Goal: Task Accomplishment & Management: Manage account settings

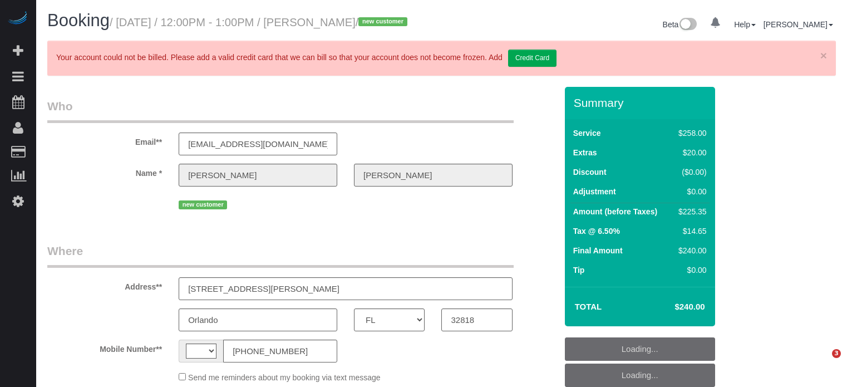
select select "FL"
select select "string:US"
select select "string:fspay-5d427f47-ce18-4c7b-af7d-c97a37b47bf5"
select select "number:9"
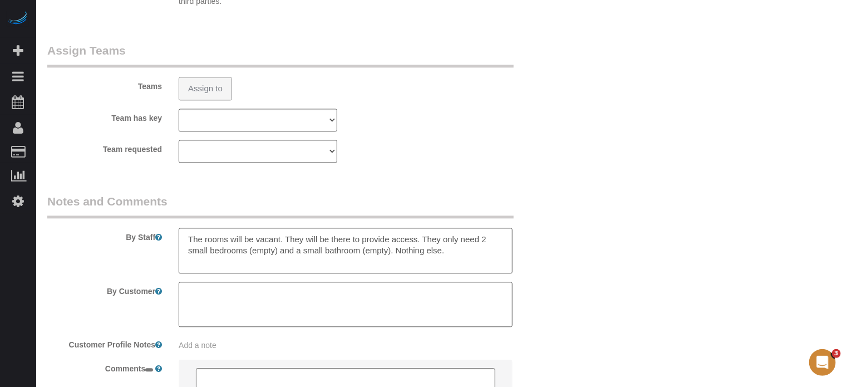
select select "object:681"
select select "5"
select select "spot1"
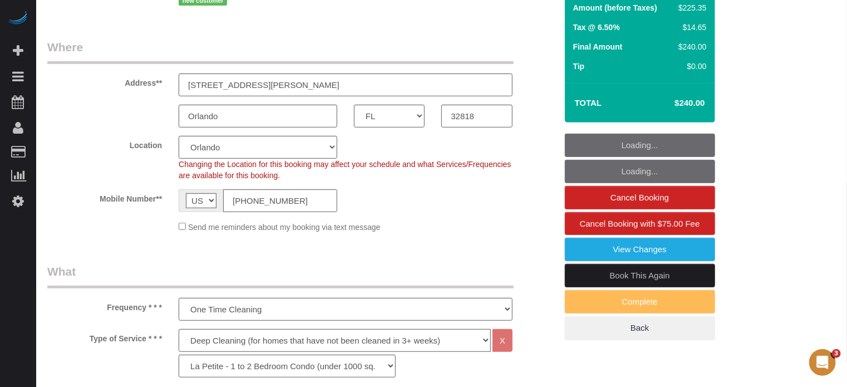
select select "spot18"
select select "object:850"
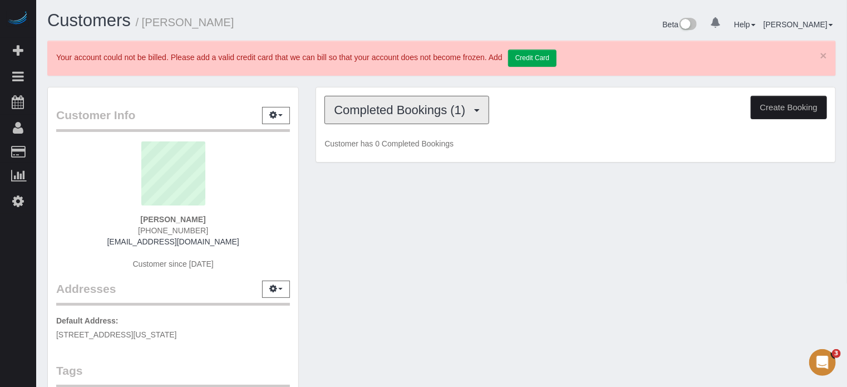
click at [364, 110] on span "Completed Bookings (1)" at bounding box center [402, 110] width 137 height 14
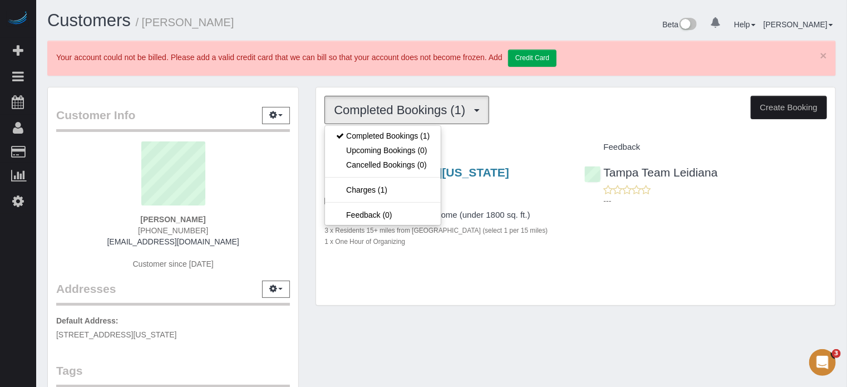
click at [366, 79] on div "Customers / Brian Campbell Beta 0 Your Notifications You have 0 alerts Help Hel…" at bounding box center [441, 332] width 811 height 664
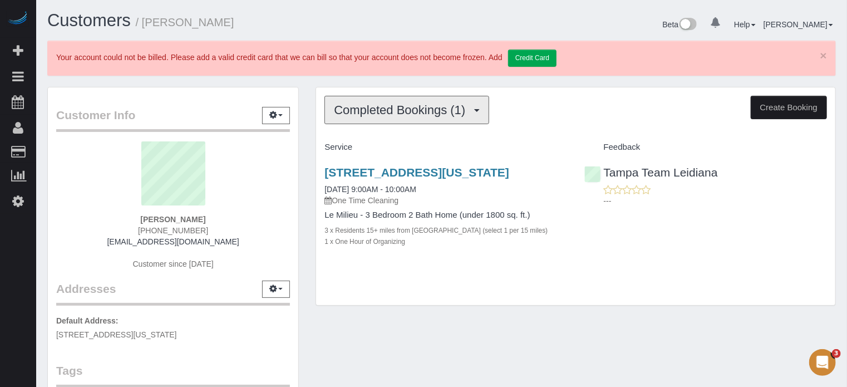
click at [361, 119] on button "Completed Bookings (1)" at bounding box center [407, 110] width 165 height 28
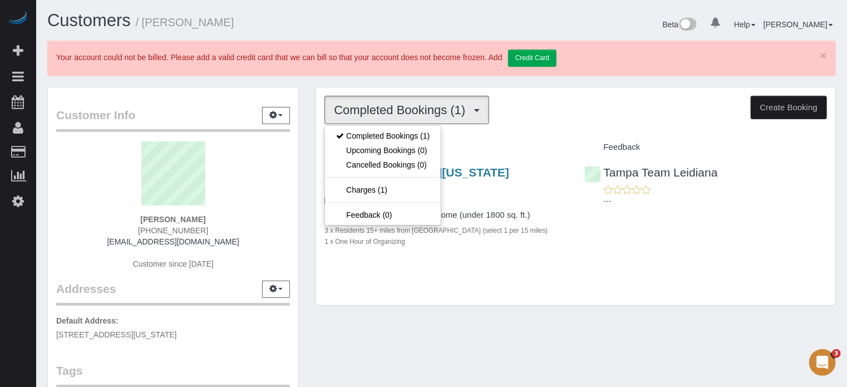
click at [316, 150] on div "Service" at bounding box center [445, 147] width 259 height 19
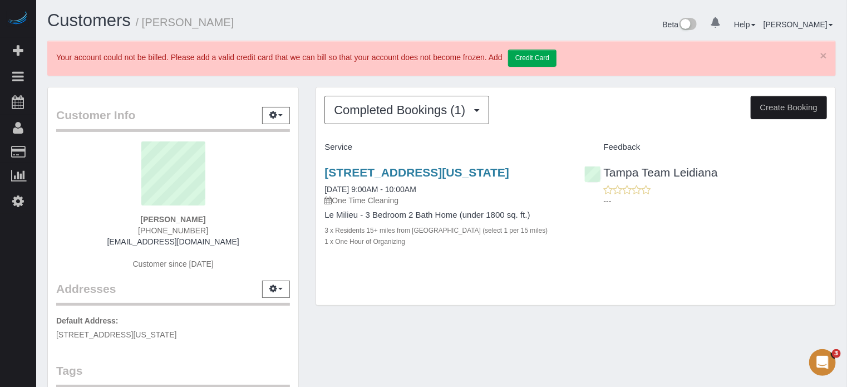
click at [167, 229] on span "(813) 503-0633" at bounding box center [173, 230] width 70 height 9
copy div "(813) 503-0633"
click at [751, 269] on div "1443 Vermont Ave, Tarpon Springs, FL 34689 09/15/2025 9:00AM - 10:00AM One Time…" at bounding box center [575, 212] width 519 height 112
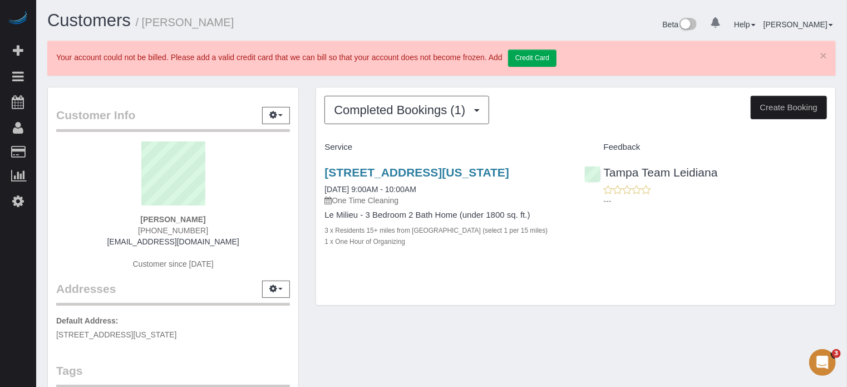
click at [307, 178] on div "Completed Bookings (1) Completed Bookings (1) Upcoming Bookings (0) Cancelled B…" at bounding box center [575, 202] width 537 height 231
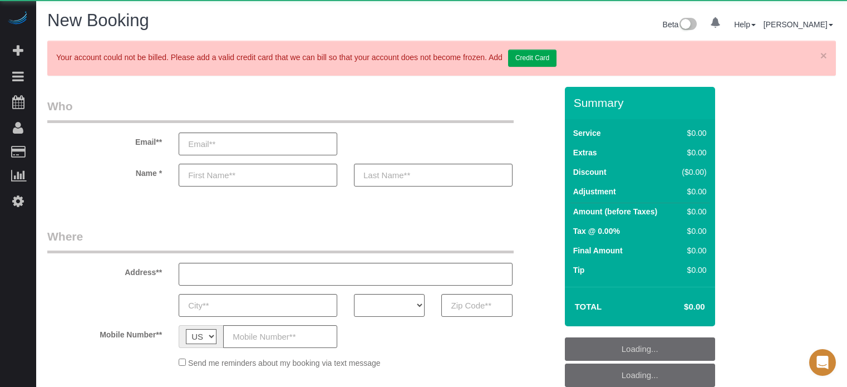
select select "number:9"
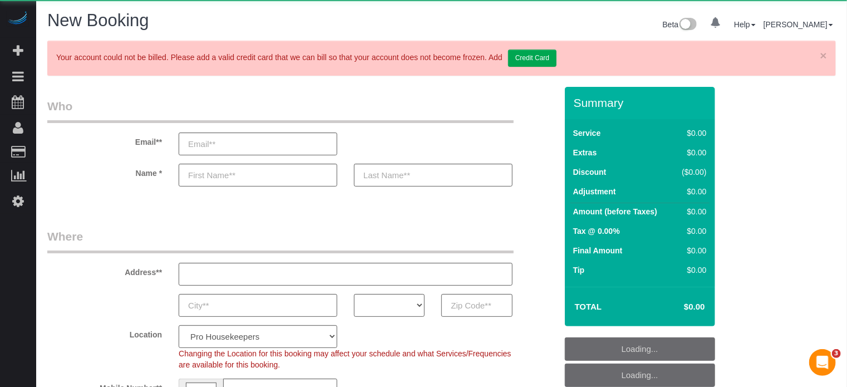
select select "object:1097"
select select "4"
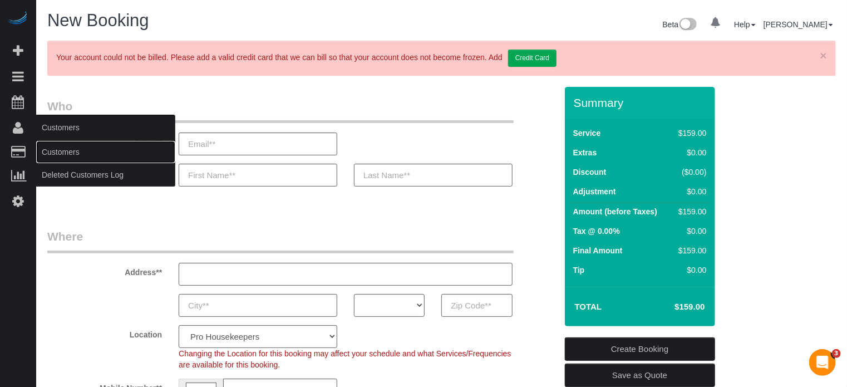
click at [61, 151] on link "Customers" at bounding box center [105, 152] width 139 height 22
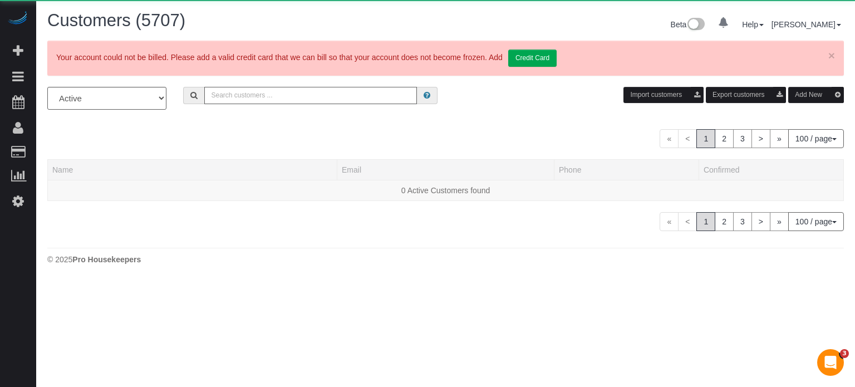
click at [267, 103] on input "text" at bounding box center [310, 95] width 213 height 17
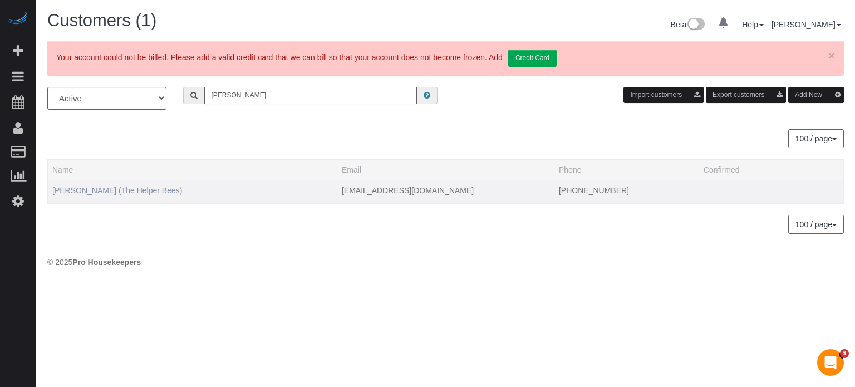
type input "[PERSON_NAME]"
click at [103, 193] on link "[PERSON_NAME] (The Helper Bees)" at bounding box center [117, 190] width 130 height 9
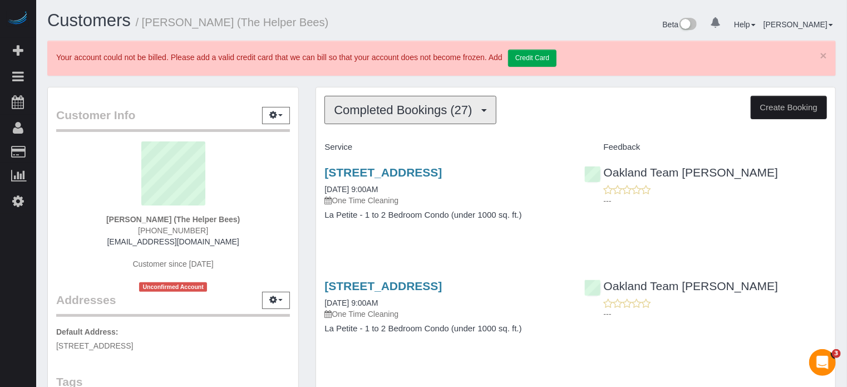
click at [406, 109] on span "Completed Bookings (27)" at bounding box center [406, 110] width 144 height 14
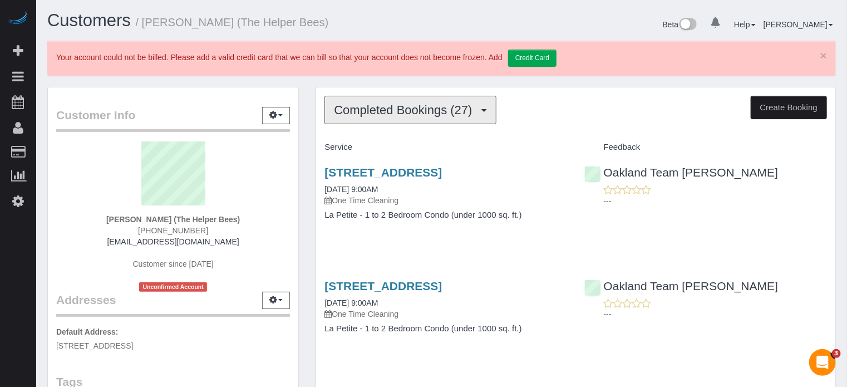
click at [430, 110] on span "Completed Bookings (27)" at bounding box center [406, 110] width 144 height 14
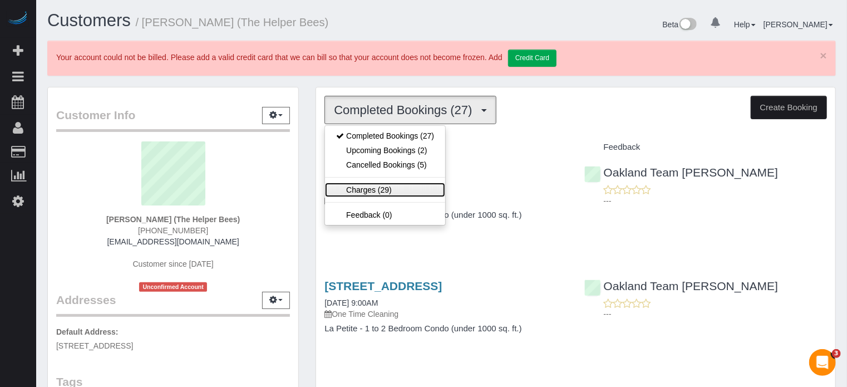
click at [359, 189] on link "Charges (29)" at bounding box center [385, 190] width 120 height 14
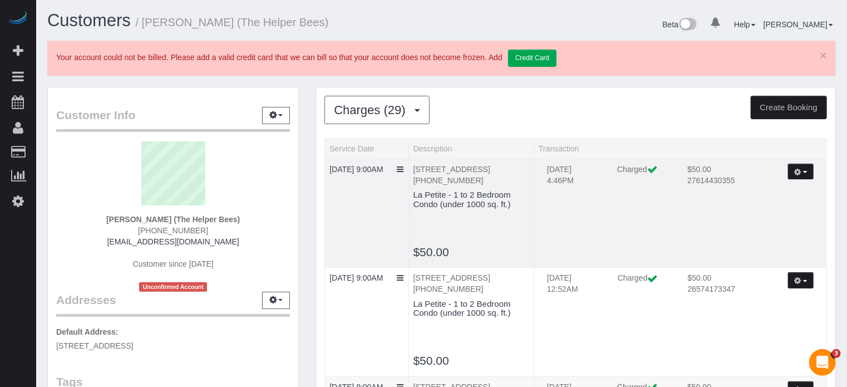
click at [800, 169] on icon "button" at bounding box center [798, 172] width 7 height 6
click at [776, 208] on link "Send Invoice" at bounding box center [769, 207] width 88 height 14
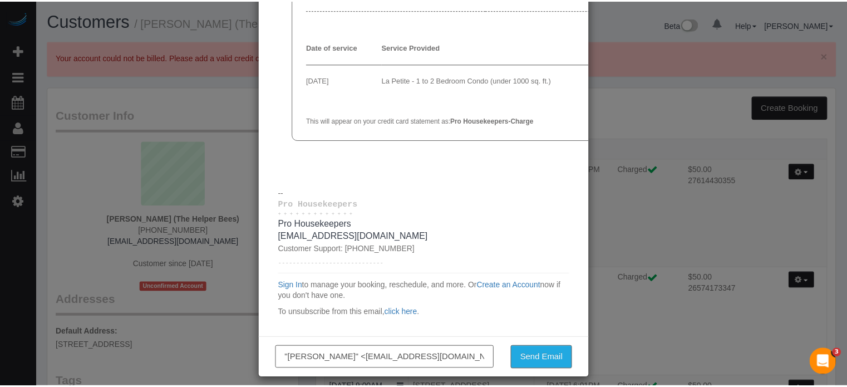
scroll to position [111, 0]
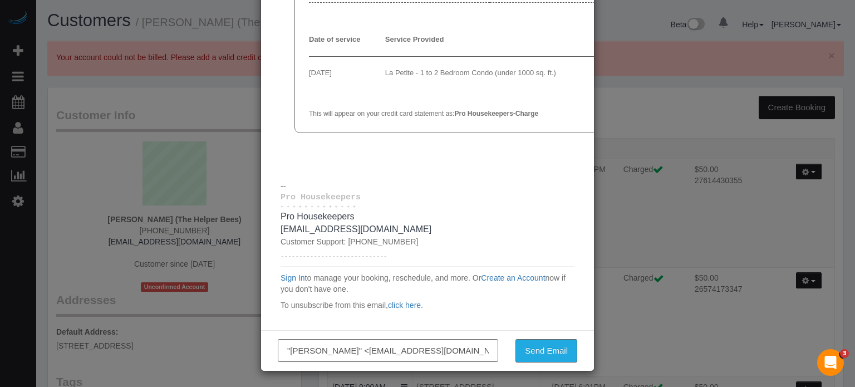
click at [343, 359] on input ""[PERSON_NAME]" <[EMAIL_ADDRESS][DOMAIN_NAME]>" at bounding box center [388, 350] width 220 height 23
type input "[PERSON_NAME][EMAIL_ADDRESS][DOMAIN_NAME]"
click at [556, 353] on button "Send Email" at bounding box center [547, 350] width 62 height 23
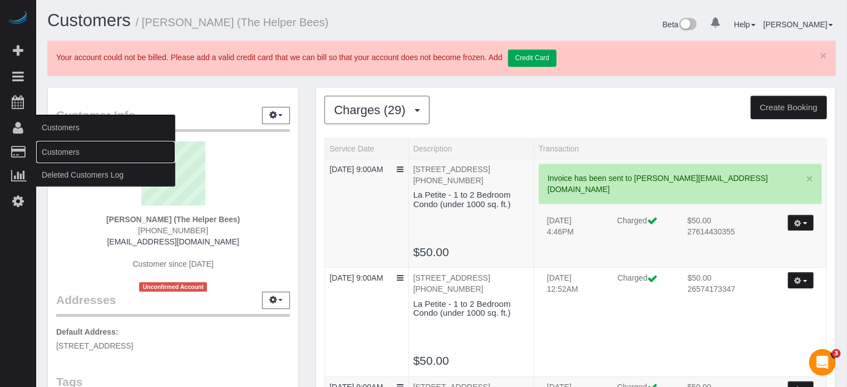
click at [64, 151] on link "Customers" at bounding box center [105, 152] width 139 height 22
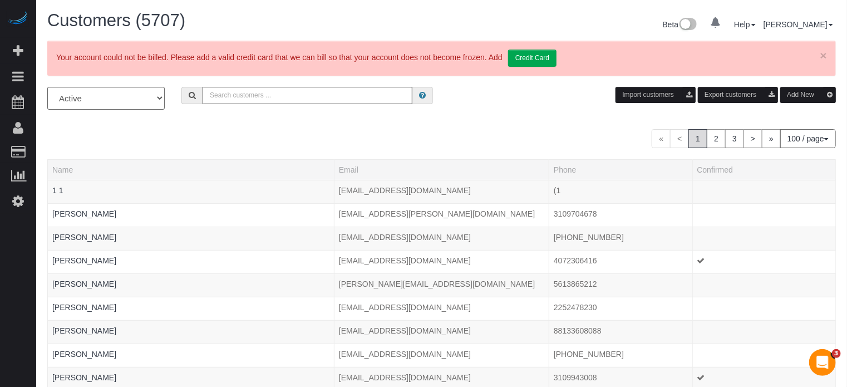
click at [296, 102] on input "text" at bounding box center [308, 95] width 210 height 17
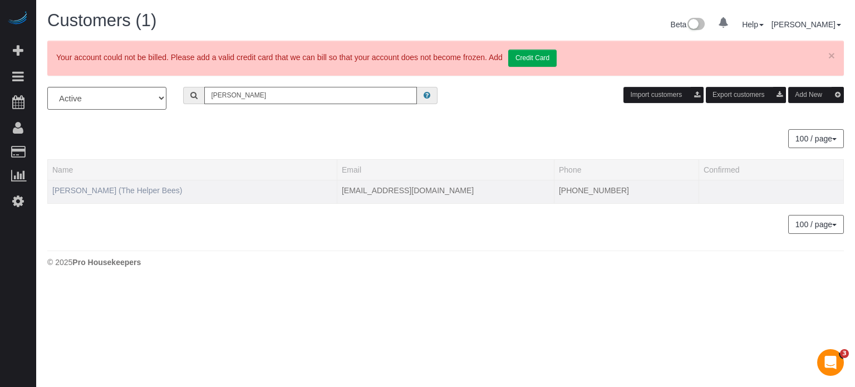
type input "[PERSON_NAME]"
click at [147, 189] on link "[PERSON_NAME] (The Helper Bees)" at bounding box center [117, 190] width 130 height 9
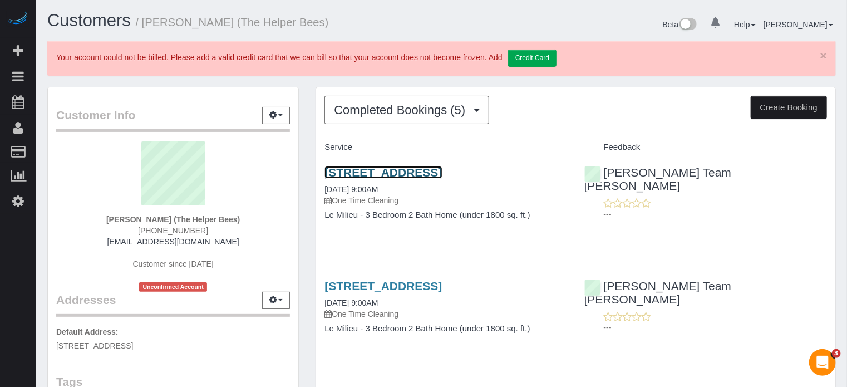
click at [442, 171] on link "[STREET_ADDRESS]" at bounding box center [383, 172] width 117 height 13
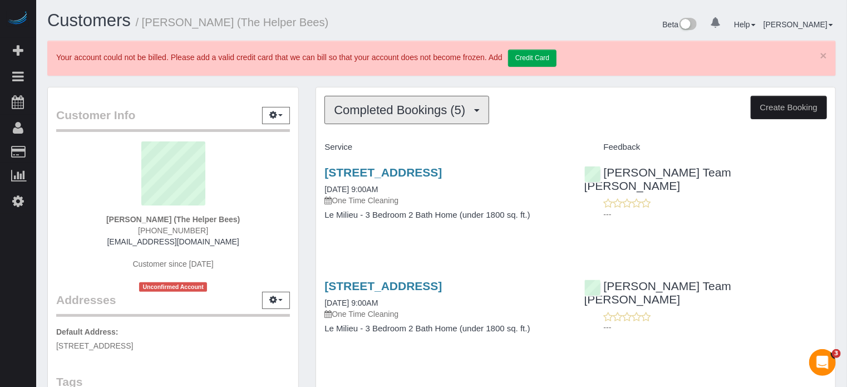
click at [344, 106] on span "Completed Bookings (5)" at bounding box center [402, 110] width 137 height 14
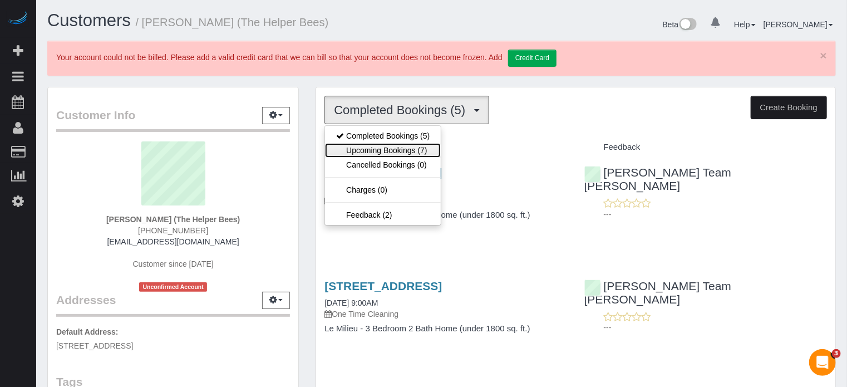
click at [386, 153] on link "Upcoming Bookings (7)" at bounding box center [383, 150] width 116 height 14
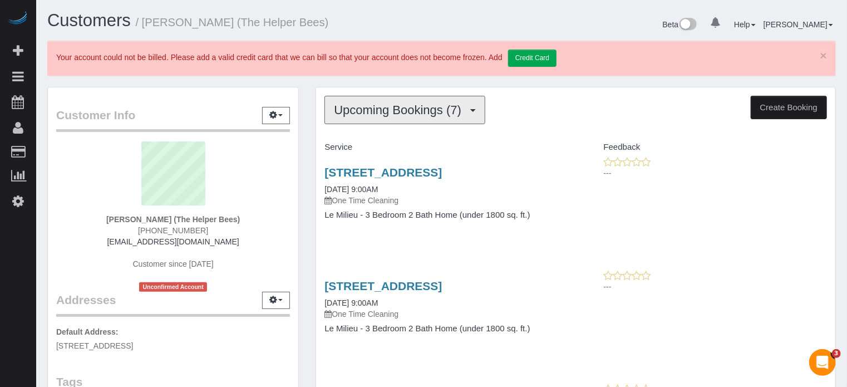
click at [401, 116] on button "Upcoming Bookings (7)" at bounding box center [405, 110] width 161 height 28
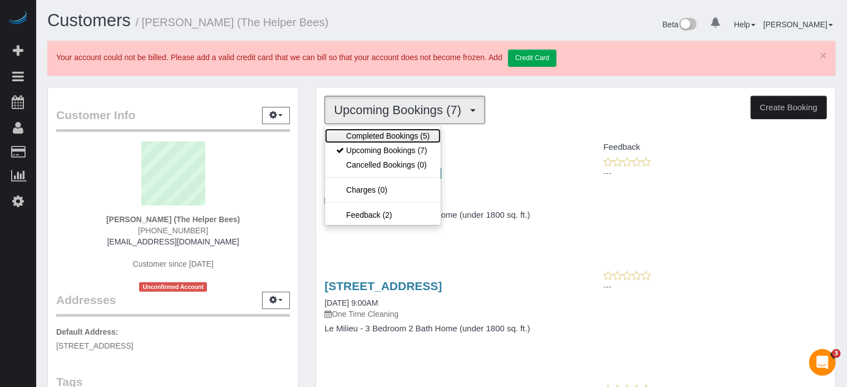
click at [395, 131] on link "Completed Bookings (5)" at bounding box center [383, 136] width 116 height 14
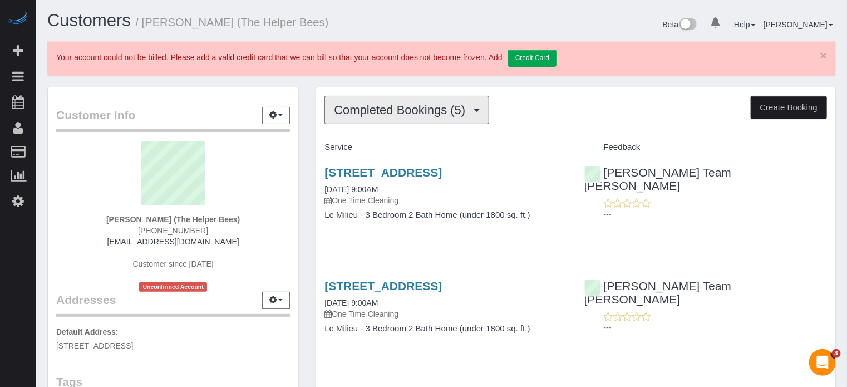
click at [401, 116] on button "Completed Bookings (5)" at bounding box center [407, 110] width 165 height 28
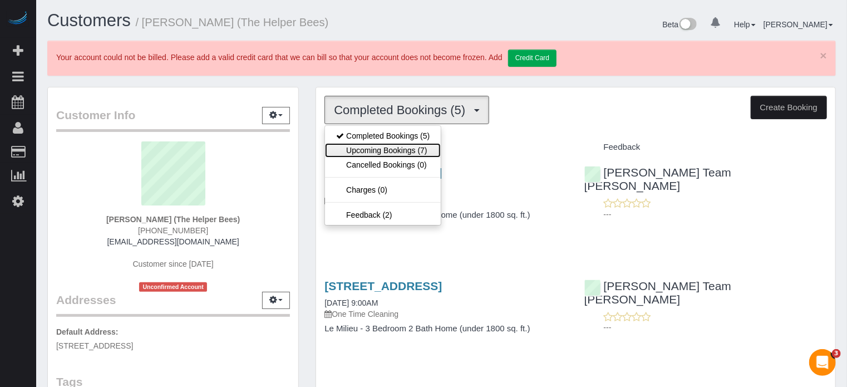
click at [400, 149] on link "Upcoming Bookings (7)" at bounding box center [383, 150] width 116 height 14
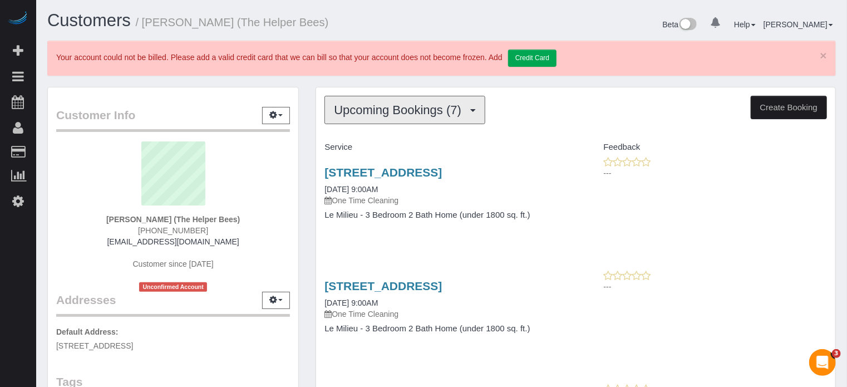
click at [405, 117] on button "Upcoming Bookings (7)" at bounding box center [405, 110] width 161 height 28
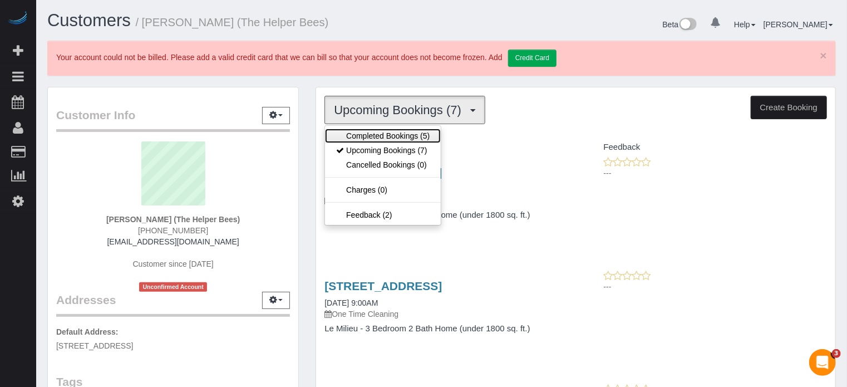
click at [407, 129] on link "Completed Bookings (5)" at bounding box center [383, 136] width 116 height 14
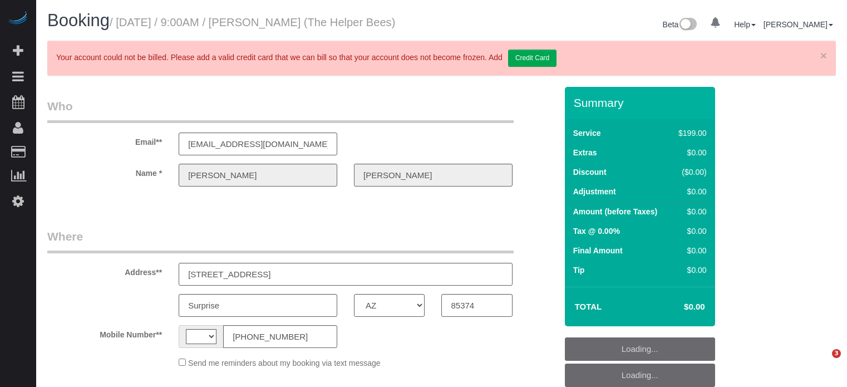
select select "AZ"
select select "object:371"
select select "string:[GEOGRAPHIC_DATA]"
select select "spot1"
select select "number:9"
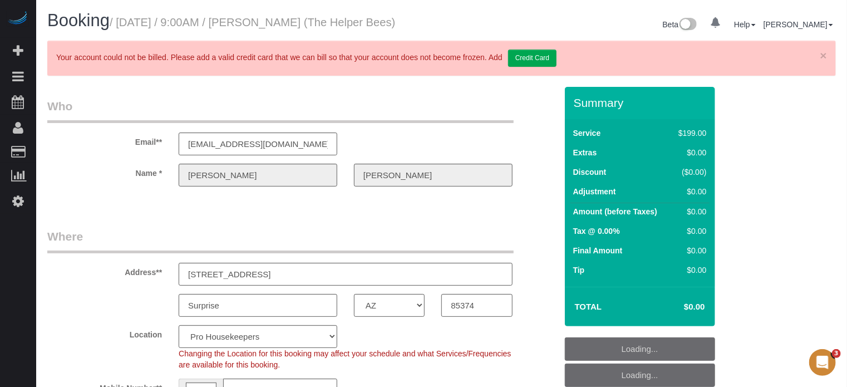
select select "object:1131"
select select "spot6"
select select "4"
